Goal: Check status: Check status

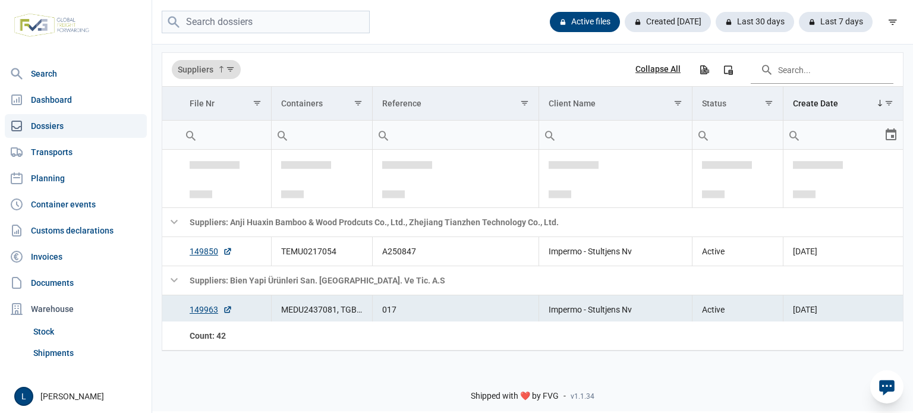
scroll to position [78, 0]
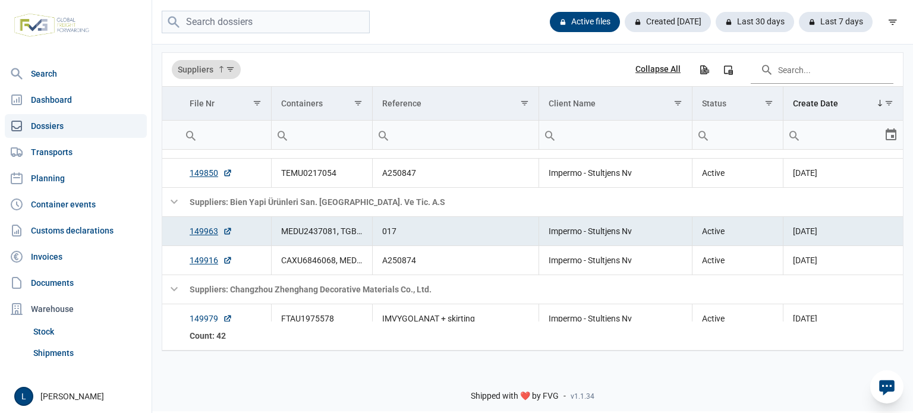
click at [532, 46] on div "Data grid with 68 rows and 7 columns Suppliers Collapse All Export all data to …" at bounding box center [532, 202] width 761 height 318
click at [269, 30] on input "search" at bounding box center [266, 22] width 208 height 23
type input "de hook"
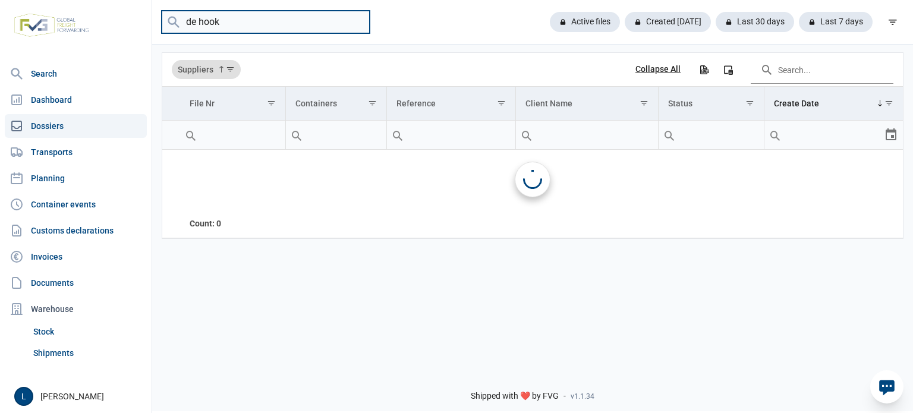
scroll to position [0, 0]
click at [358, 23] on input "de hook" at bounding box center [266, 22] width 208 height 23
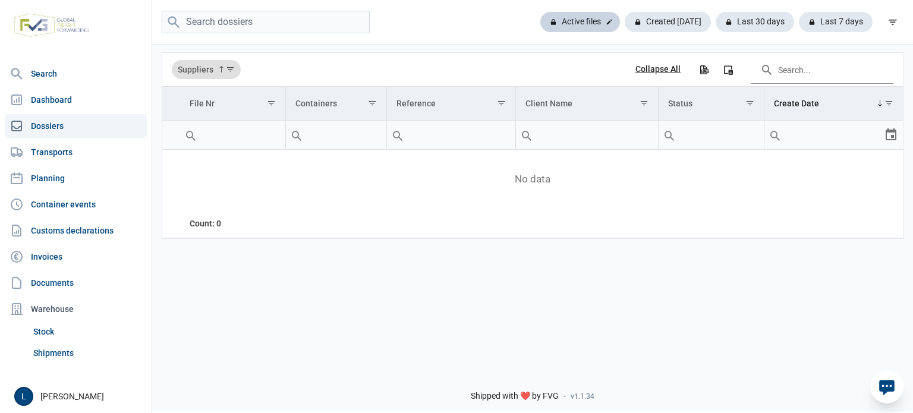
click at [570, 21] on div "Active files" at bounding box center [580, 22] width 80 height 20
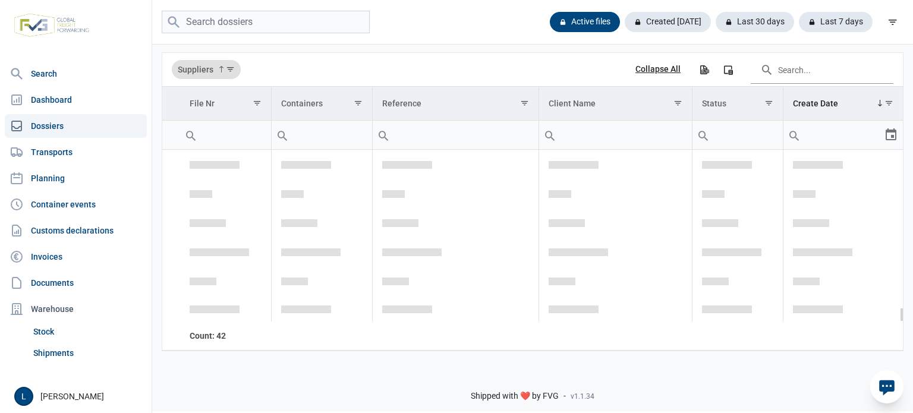
scroll to position [1799, 0]
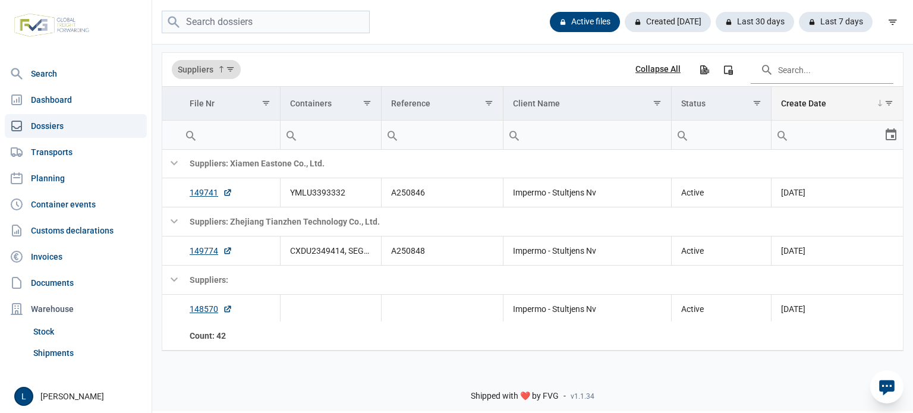
click at [889, 99] on span "Show filter options for column 'Create Date'" at bounding box center [889, 103] width 9 height 9
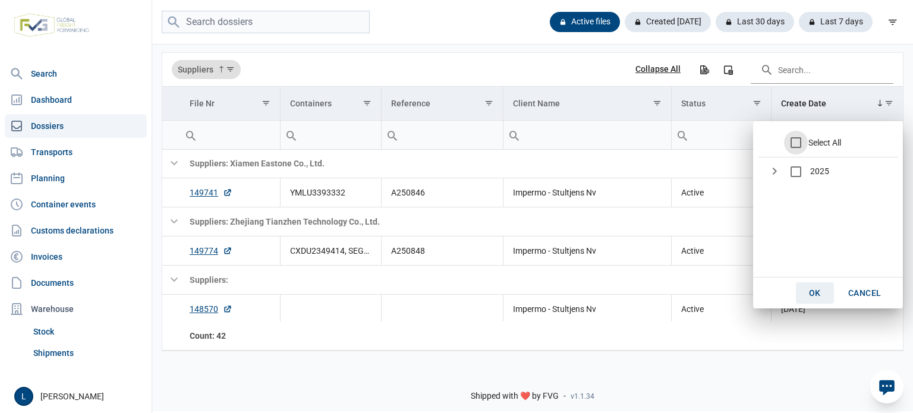
click at [816, 288] on span "OK" at bounding box center [815, 293] width 12 height 10
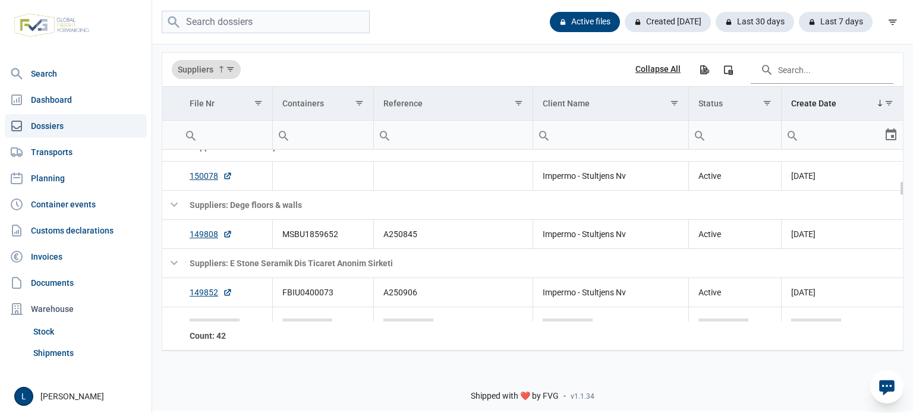
scroll to position [355, 0]
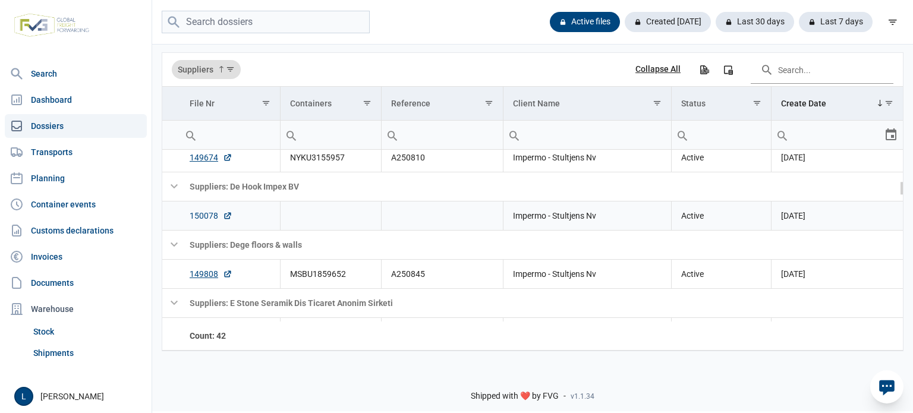
click at [210, 218] on link "150078" at bounding box center [211, 216] width 43 height 12
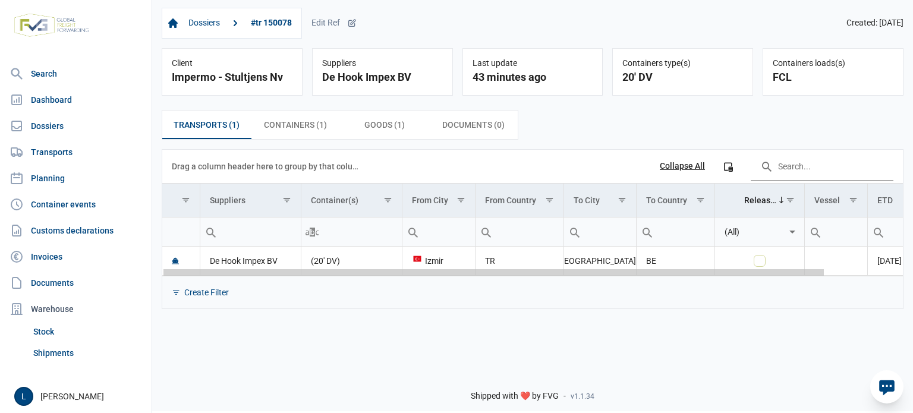
scroll to position [0, 87]
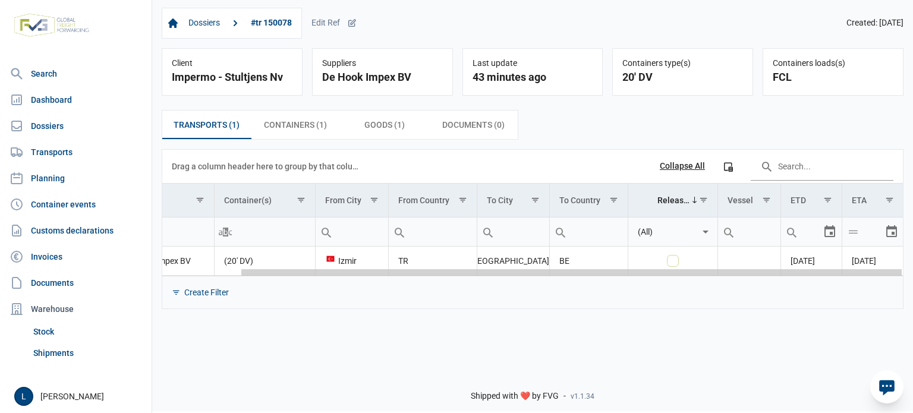
drag, startPoint x: 490, startPoint y: 275, endPoint x: 499, endPoint y: 275, distance: 9.5
click at [785, 289] on body "For evaluation purposes only. Redistribution prohibited. Please register an exi…" at bounding box center [456, 185] width 913 height 413
